Goal: Information Seeking & Learning: Learn about a topic

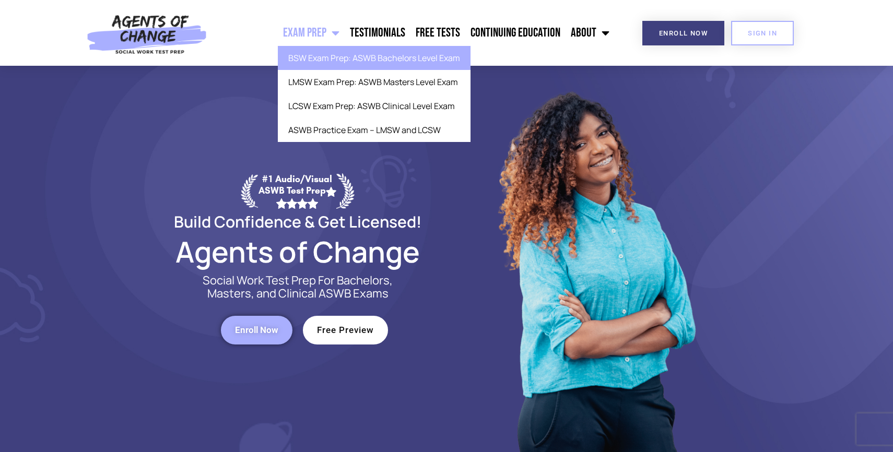
click at [335, 60] on link "BSW Exam Prep: ASWB Bachelors Level Exam" at bounding box center [374, 58] width 193 height 24
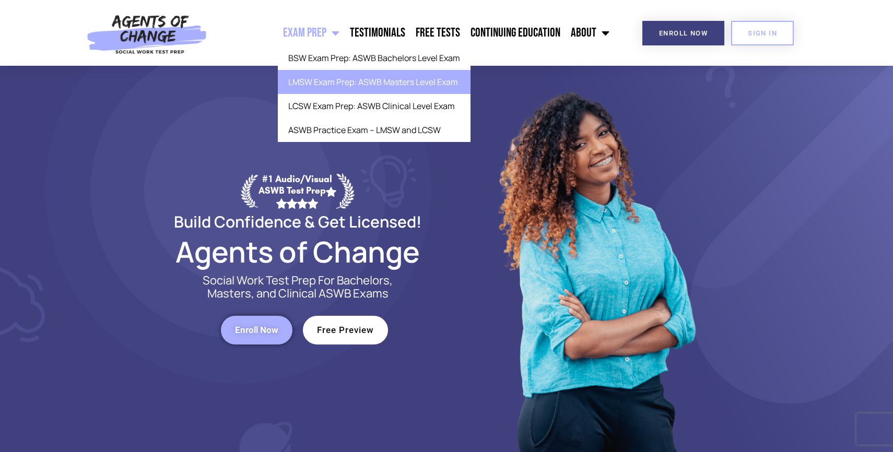
click at [330, 86] on link "LMSW Exam Prep: ASWB Masters Level Exam" at bounding box center [374, 82] width 193 height 24
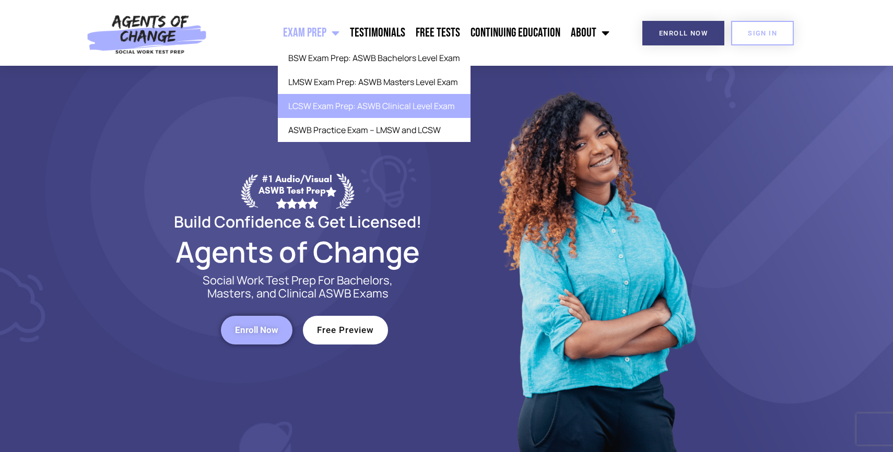
click at [329, 101] on link "LCSW Exam Prep: ASWB Clinical Level Exam" at bounding box center [374, 106] width 193 height 24
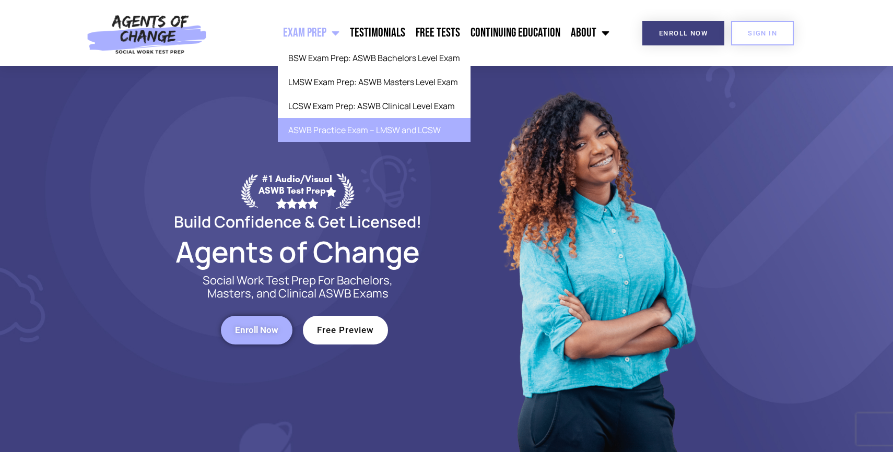
click at [330, 125] on link "ASWB Practice Exam – LMSW and LCSW" at bounding box center [374, 130] width 193 height 24
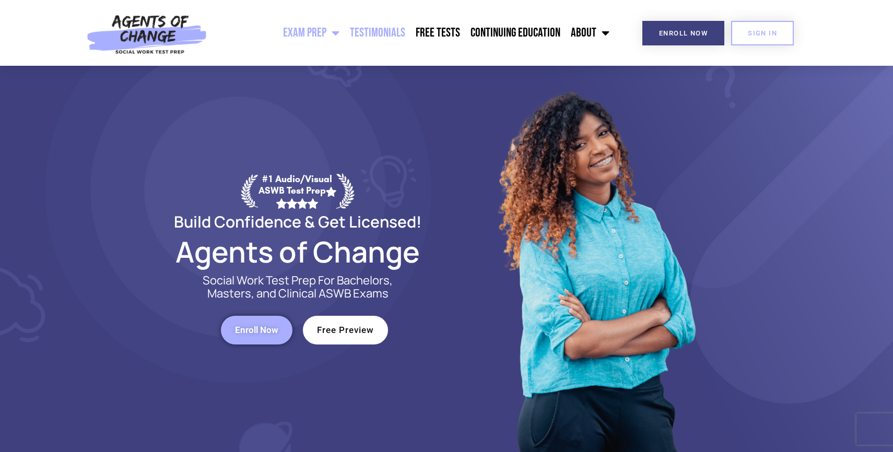
click at [379, 33] on link "Testimonials" at bounding box center [378, 33] width 66 height 26
click at [428, 33] on link "Free Tests" at bounding box center [438, 33] width 55 height 26
click at [496, 37] on link "Continuing Education" at bounding box center [515, 33] width 100 height 26
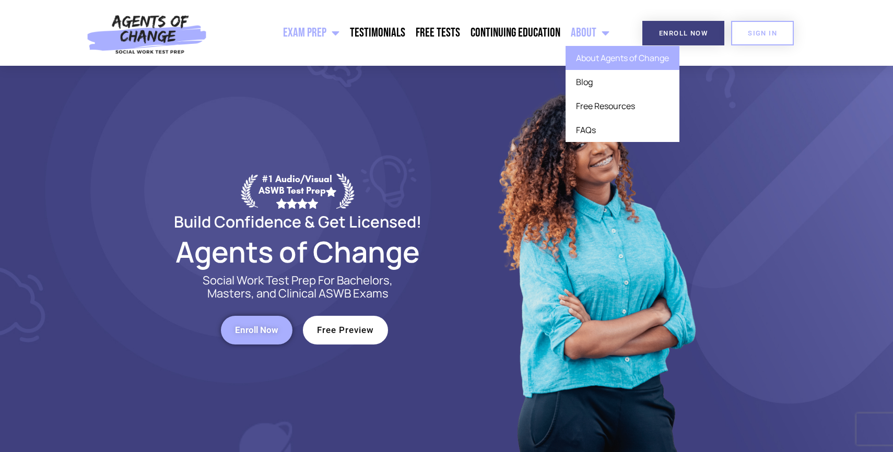
click at [586, 54] on link "About Agents of Change" at bounding box center [623, 58] width 114 height 24
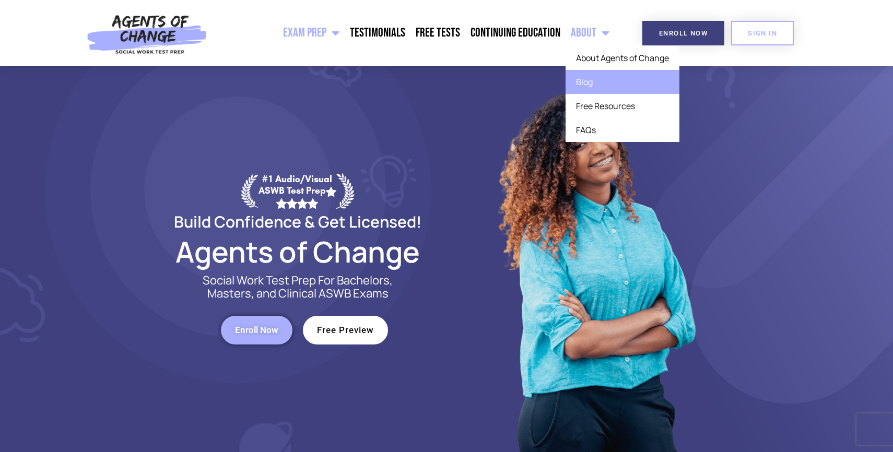
click at [591, 77] on link "Blog" at bounding box center [623, 82] width 114 height 24
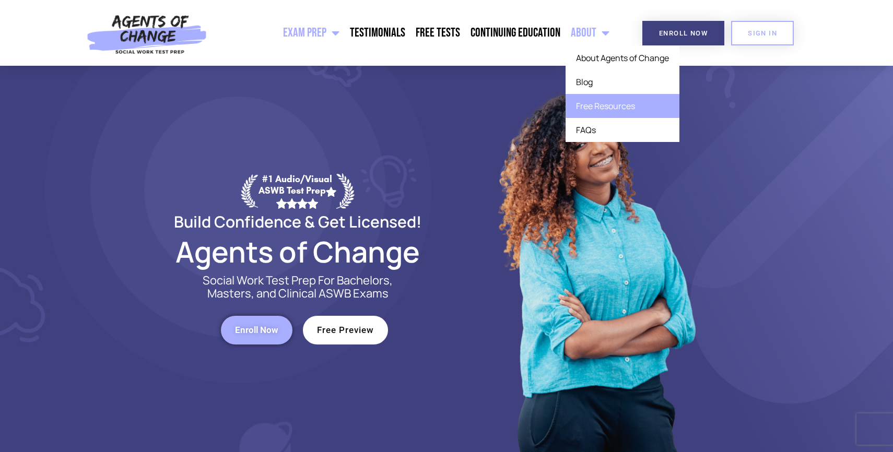
click at [595, 100] on link "Free Resources" at bounding box center [623, 106] width 114 height 24
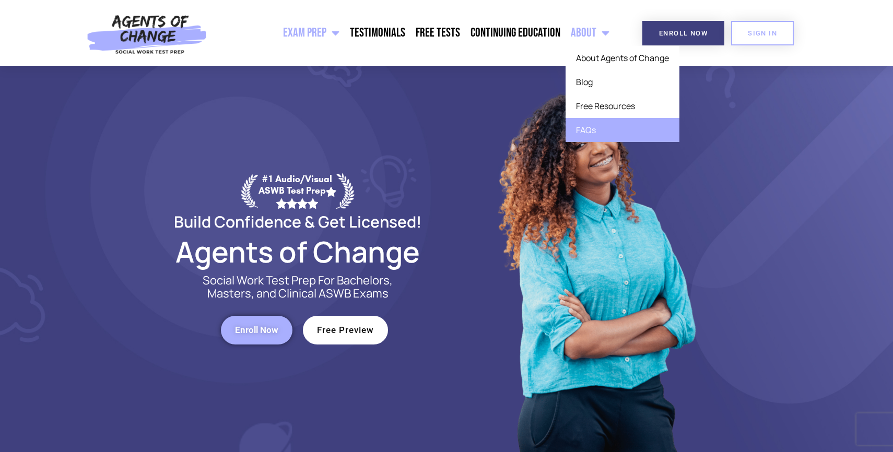
click at [597, 133] on link "FAQs" at bounding box center [623, 130] width 114 height 24
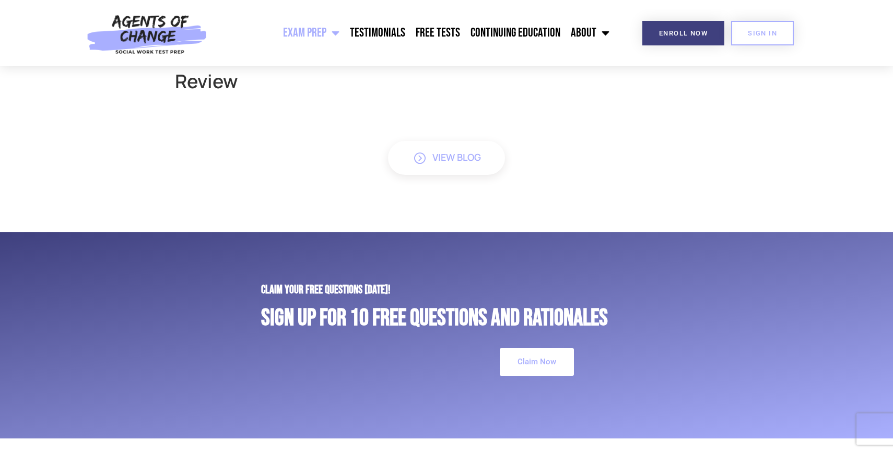
scroll to position [3657, 0]
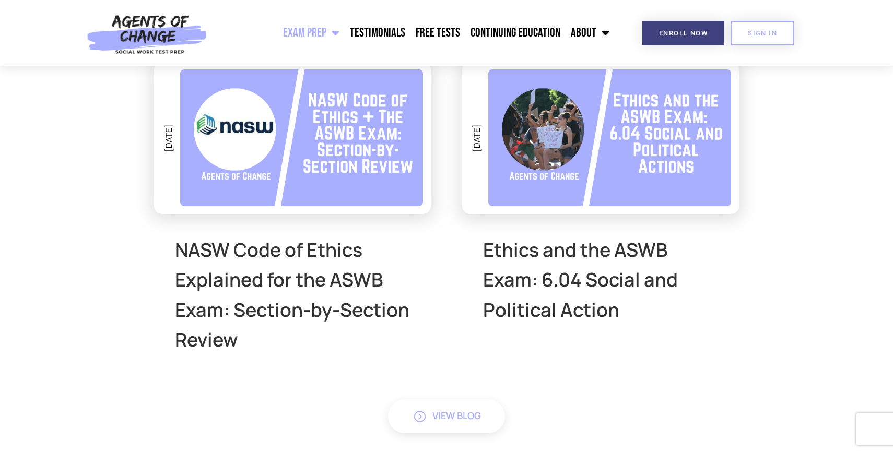
click at [351, 184] on img at bounding box center [301, 137] width 243 height 137
click at [541, 181] on img at bounding box center [609, 137] width 243 height 137
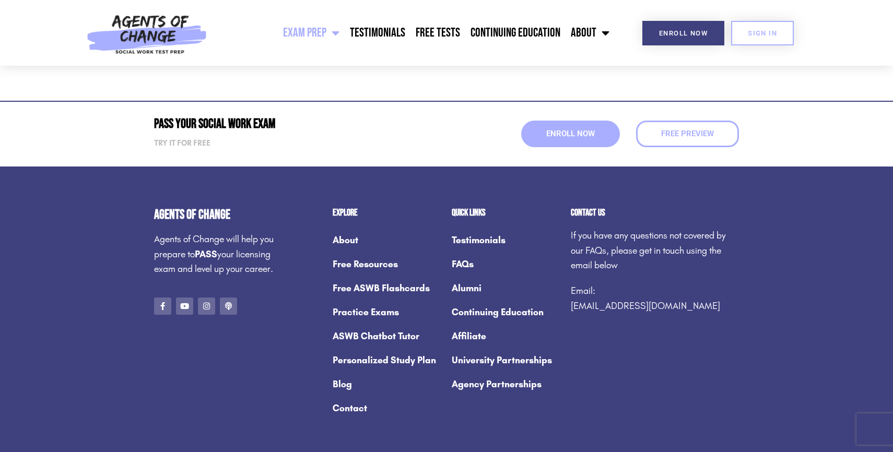
scroll to position [5637, 0]
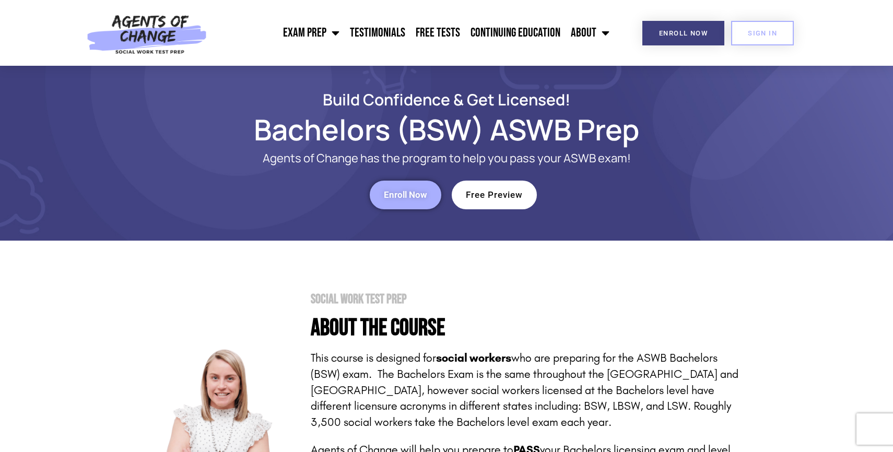
click at [407, 194] on span "Enroll Now" at bounding box center [405, 195] width 43 height 9
click at [485, 187] on link "Free Preview" at bounding box center [494, 195] width 85 height 29
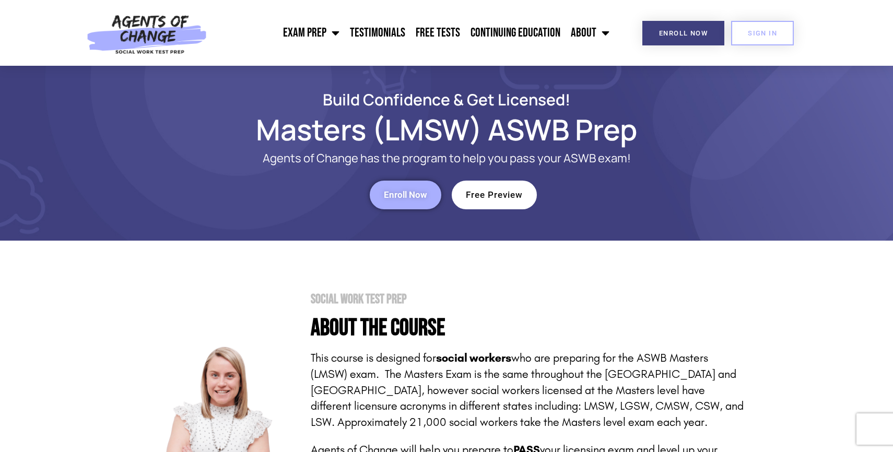
click at [398, 192] on span "Enroll Now" at bounding box center [405, 195] width 43 height 9
click at [486, 195] on span "Free Preview" at bounding box center [494, 195] width 57 height 9
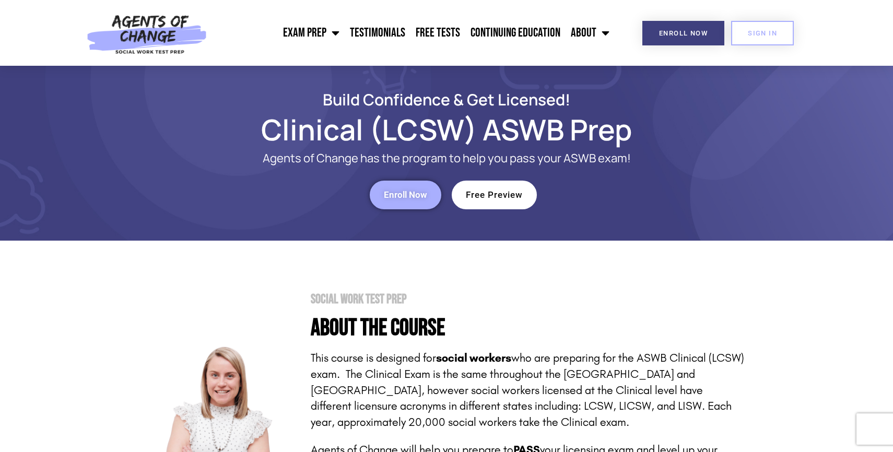
click at [411, 189] on link "Enroll Now" at bounding box center [406, 195] width 72 height 29
click at [505, 191] on span "Free Preview" at bounding box center [494, 195] width 57 height 9
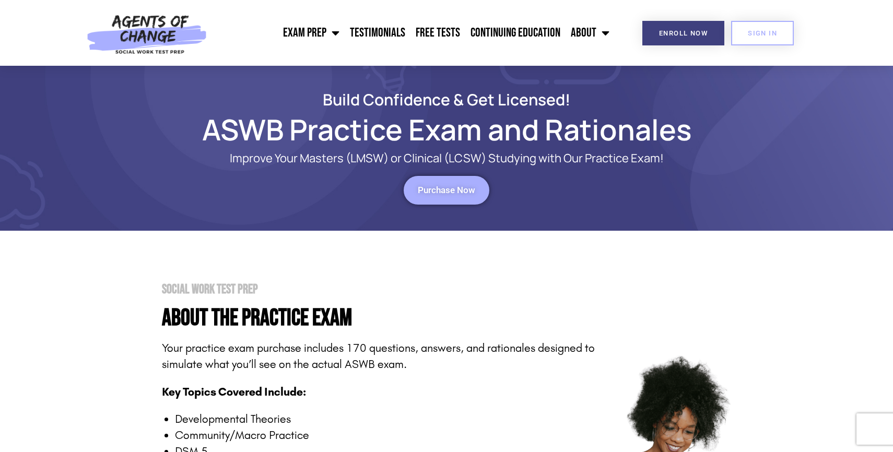
click at [424, 182] on link "Purchase Now" at bounding box center [447, 190] width 86 height 29
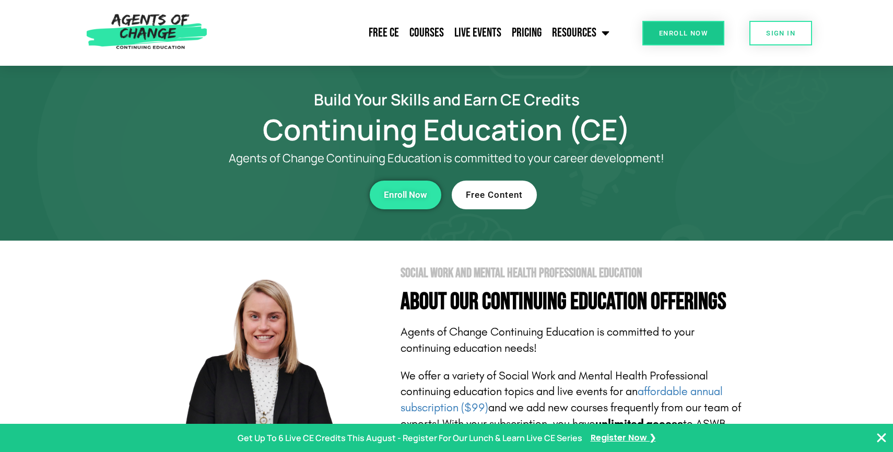
click at [403, 195] on span "Enroll Now" at bounding box center [405, 195] width 43 height 9
click at [509, 194] on span "Free Content" at bounding box center [494, 195] width 57 height 9
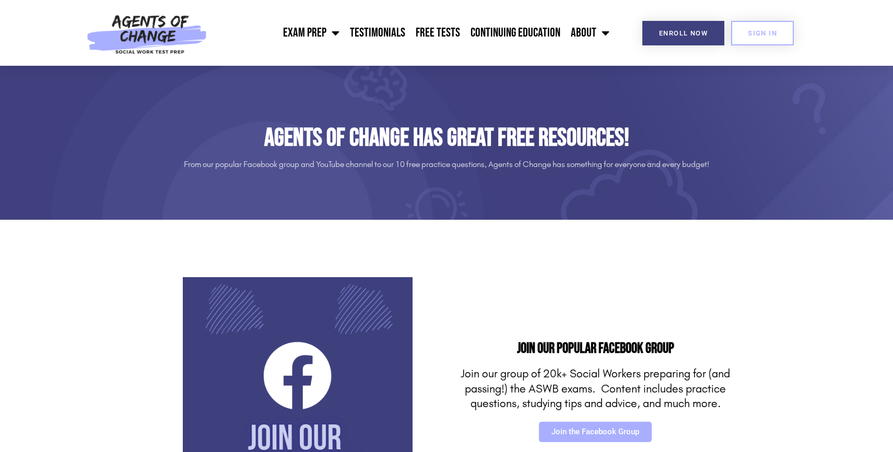
scroll to position [159, 0]
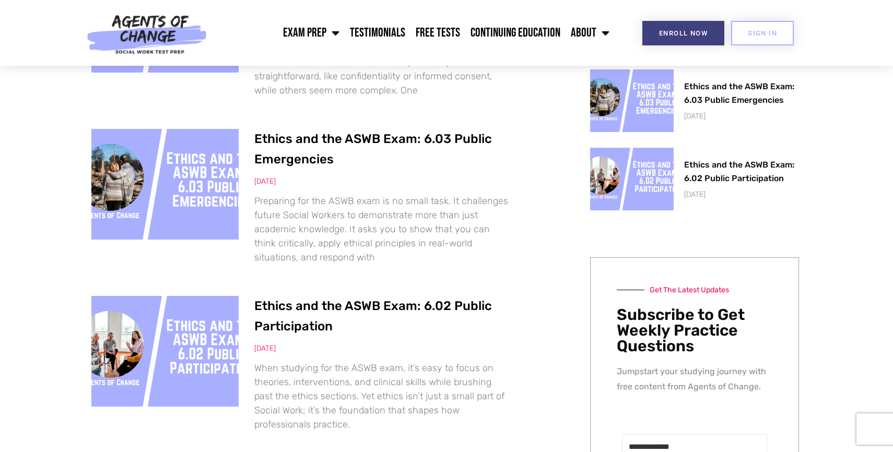
scroll to position [533, 0]
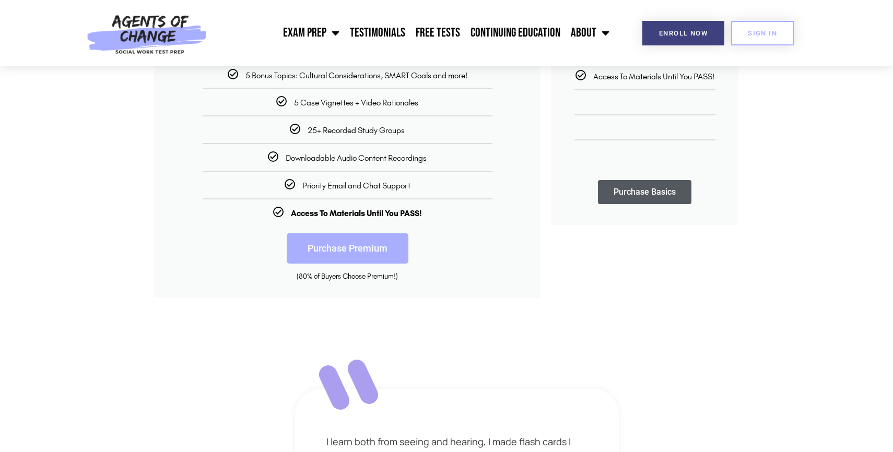
scroll to position [350, 0]
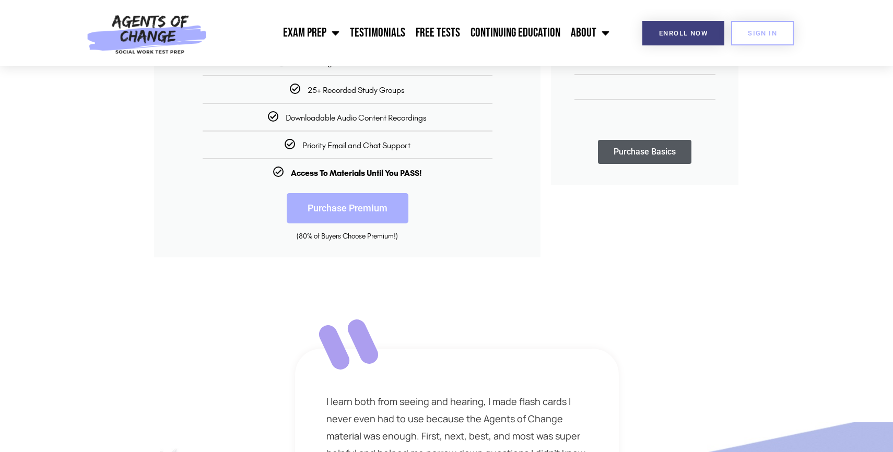
click at [376, 210] on link "Purchase Premium" at bounding box center [348, 208] width 122 height 30
click at [618, 156] on link "Purchase Basics" at bounding box center [644, 152] width 93 height 24
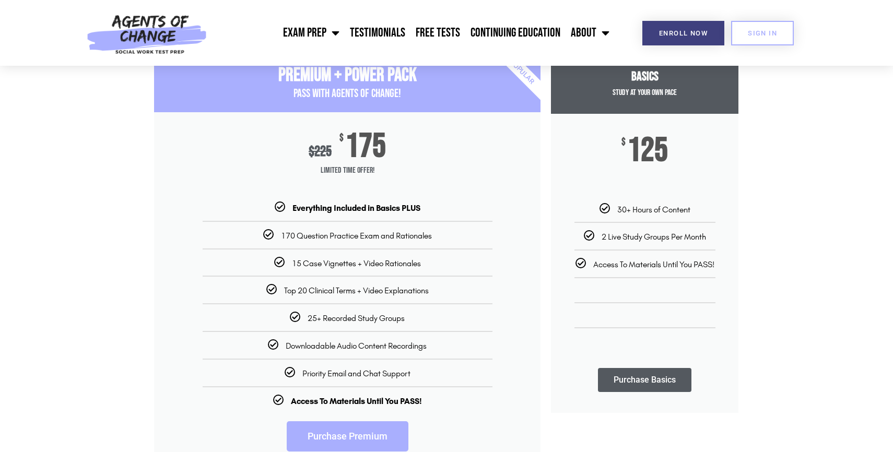
scroll to position [243, 0]
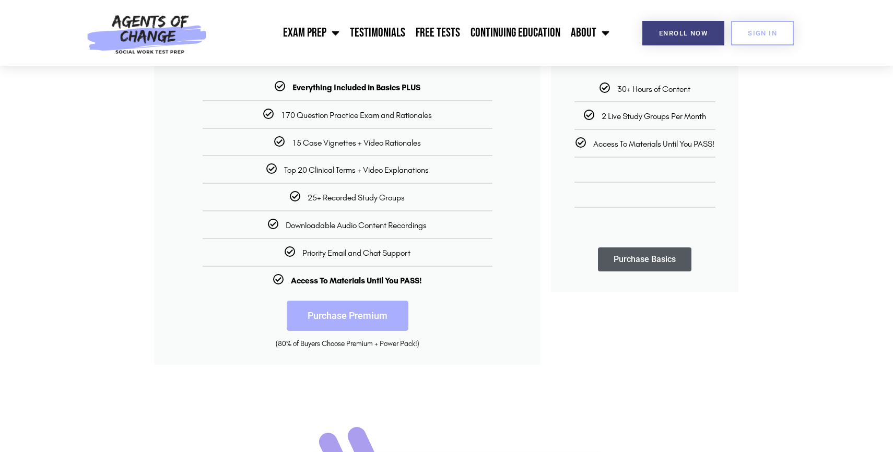
click at [375, 313] on link "Purchase Premium" at bounding box center [348, 316] width 122 height 30
click at [636, 258] on link "Purchase Basics" at bounding box center [644, 260] width 93 height 24
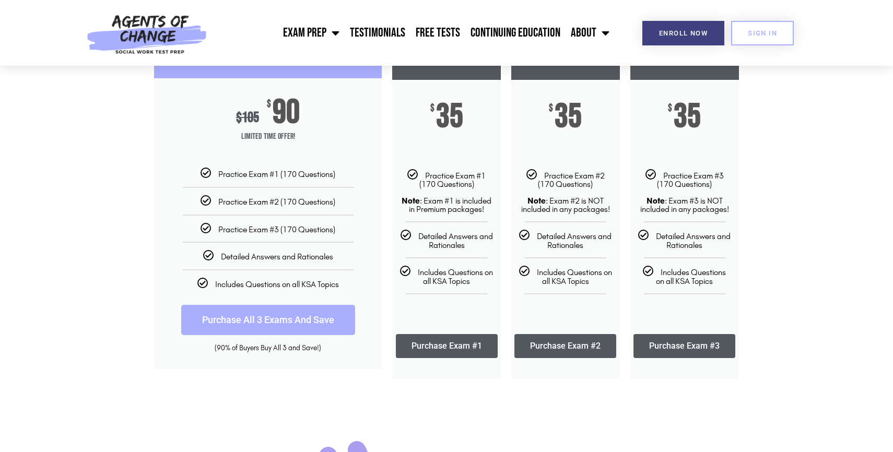
scroll to position [337, 0]
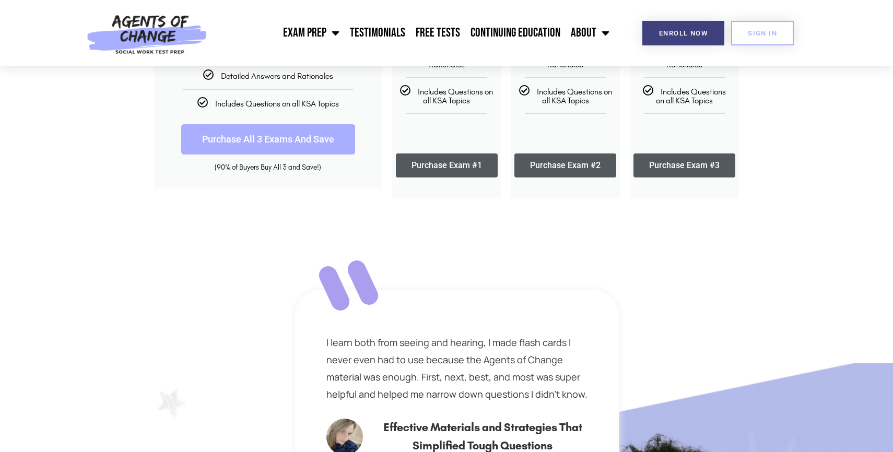
click at [338, 141] on link "Purchase All 3 Exams And Save" at bounding box center [268, 139] width 174 height 30
click at [437, 170] on link "Purchase Exam #1" at bounding box center [447, 166] width 102 height 24
click at [560, 177] on link "Purchase Exam #2" at bounding box center [566, 166] width 102 height 24
click at [681, 166] on link "Purchase Exam #3" at bounding box center [685, 166] width 102 height 24
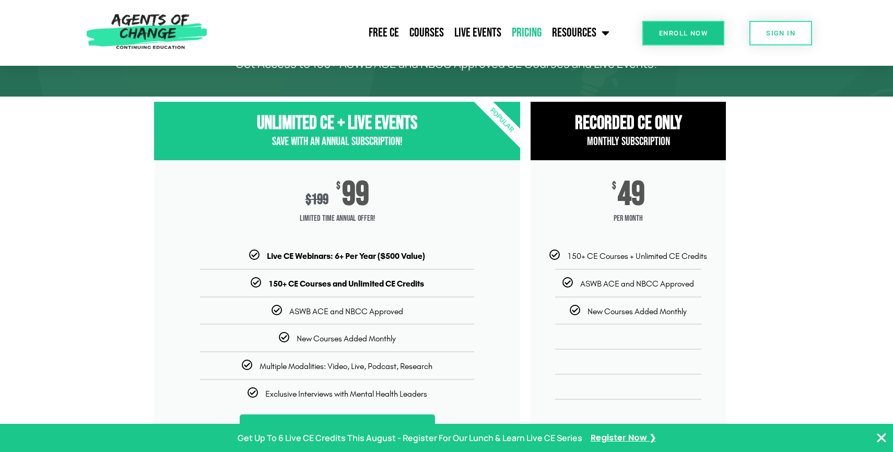
scroll to position [137, 0]
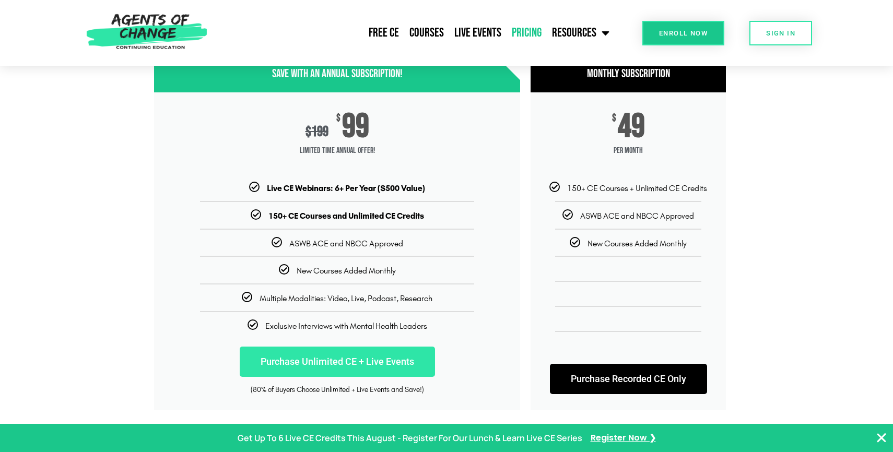
click at [379, 363] on link "Purchase Unlimited CE + Live Events" at bounding box center [337, 362] width 195 height 30
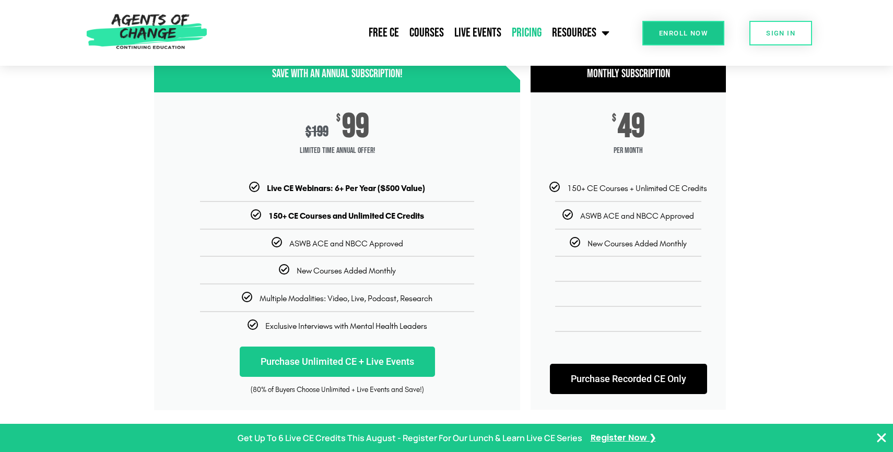
click at [580, 381] on link "Purchase Recorded CE Only" at bounding box center [628, 379] width 157 height 30
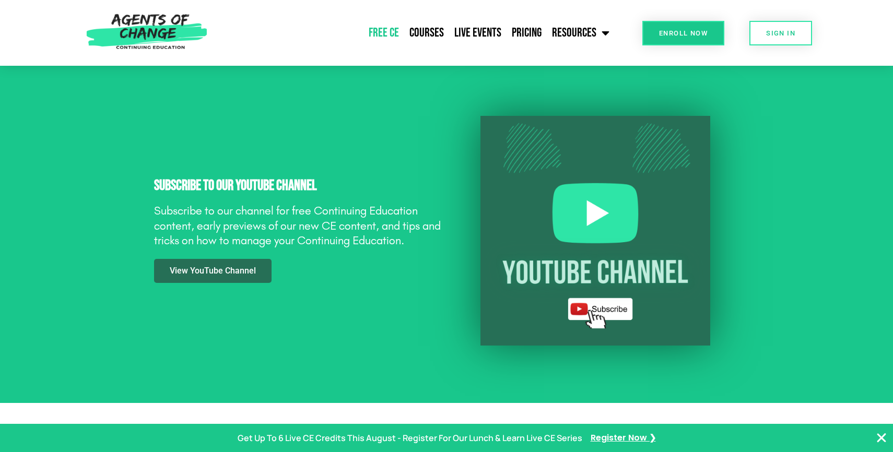
scroll to position [884, 0]
